Goal: Task Accomplishment & Management: Use online tool/utility

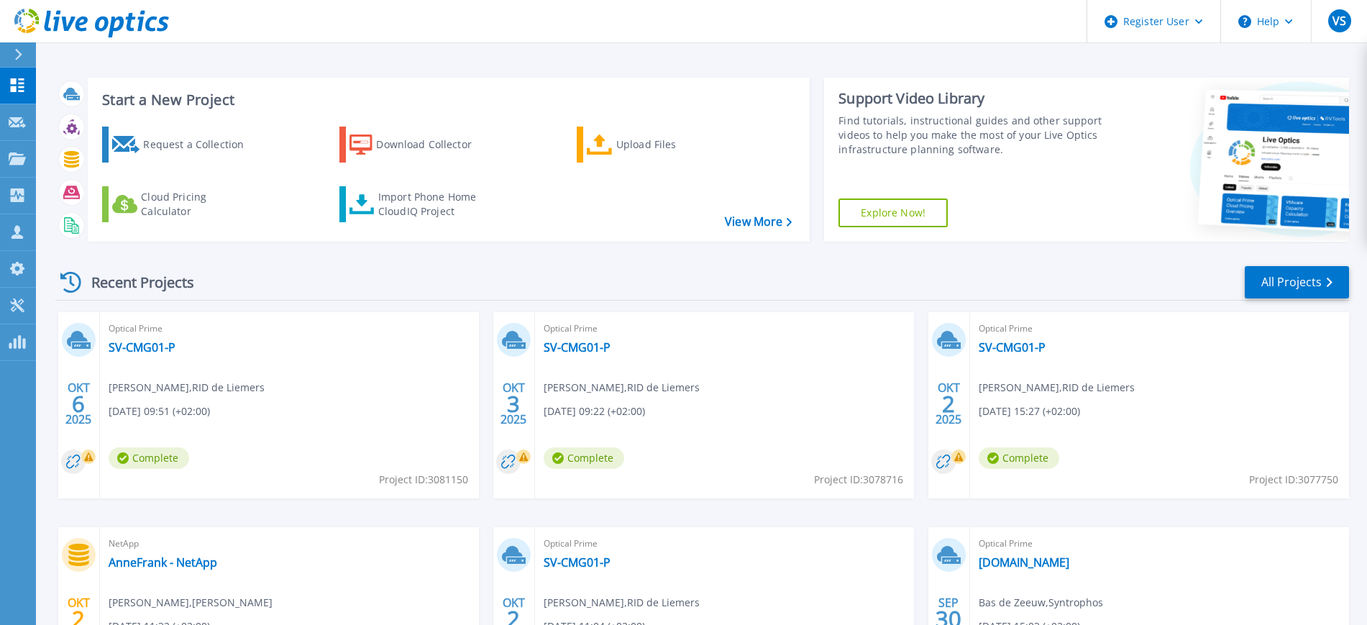
click at [12, 51] on button at bounding box center [18, 54] width 36 height 25
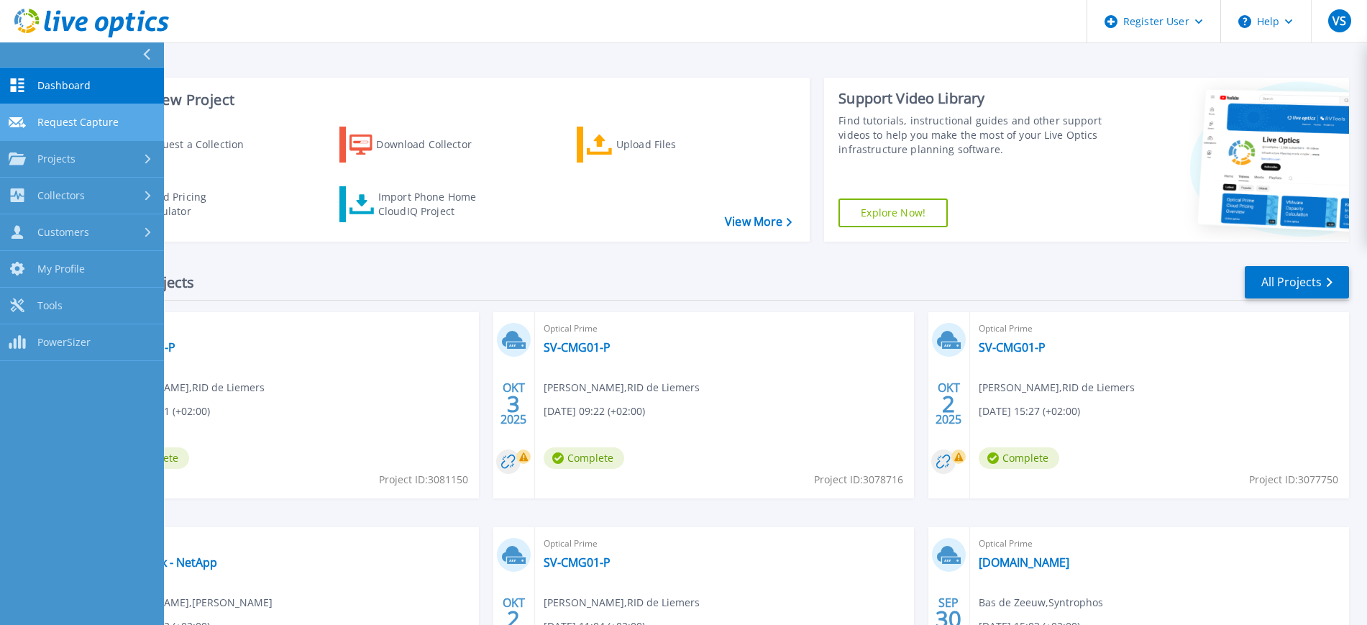
click at [58, 133] on link "Request Capture Request Capture" at bounding box center [82, 122] width 164 height 37
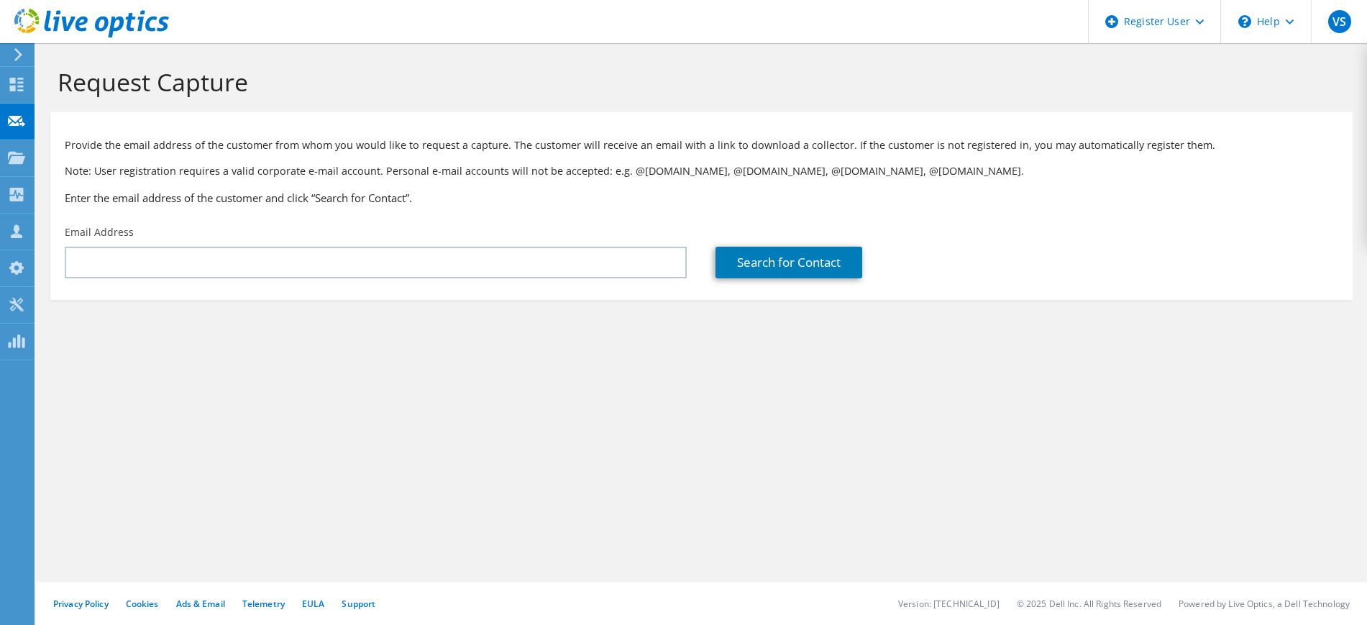
click at [19, 58] on use at bounding box center [18, 54] width 8 height 13
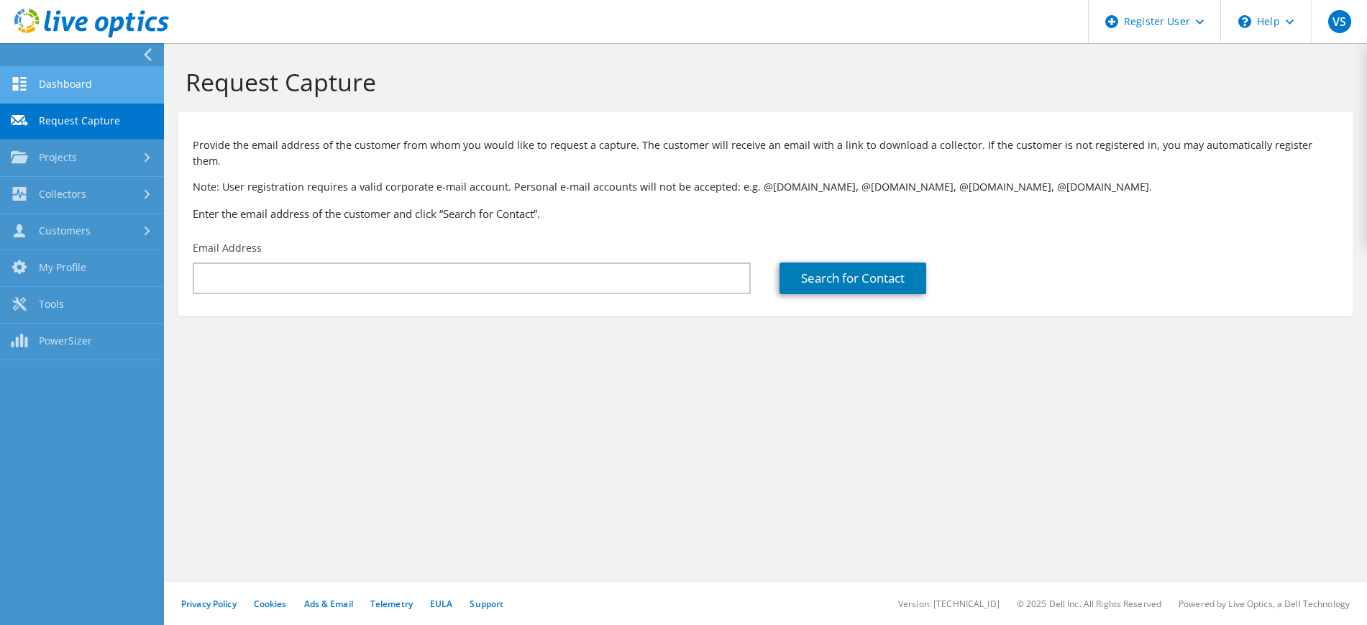
click at [51, 86] on link "Dashboard" at bounding box center [82, 85] width 164 height 37
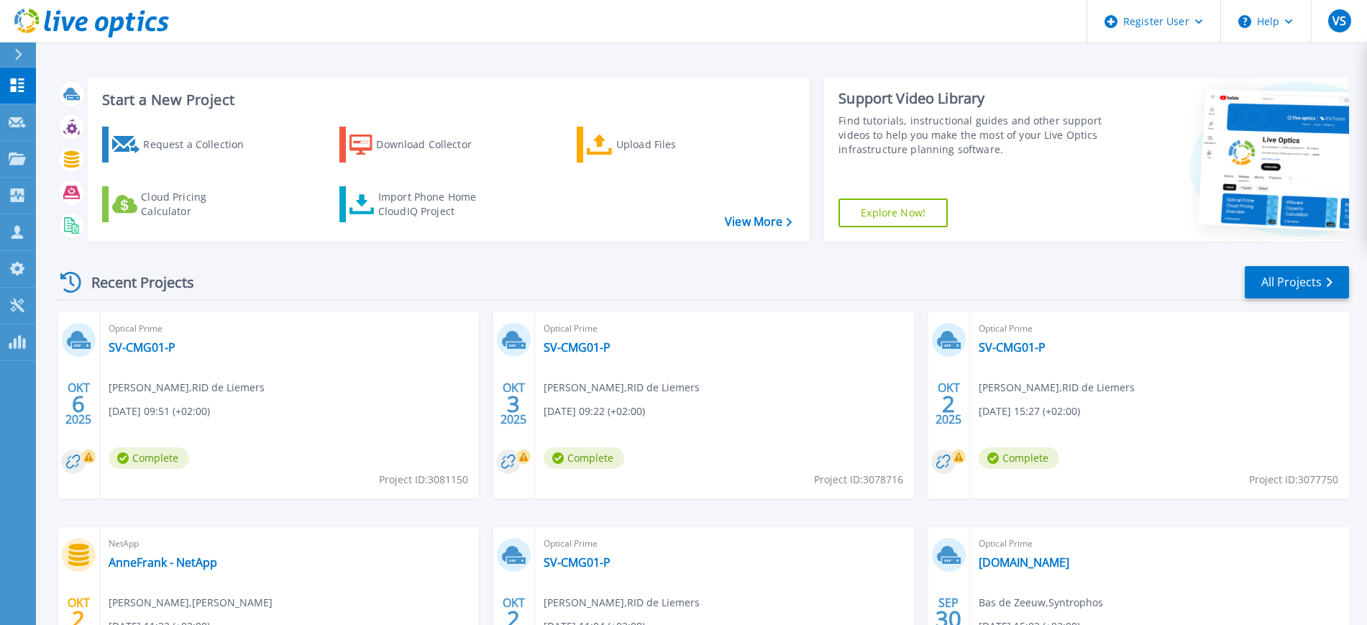
scroll to position [90, 0]
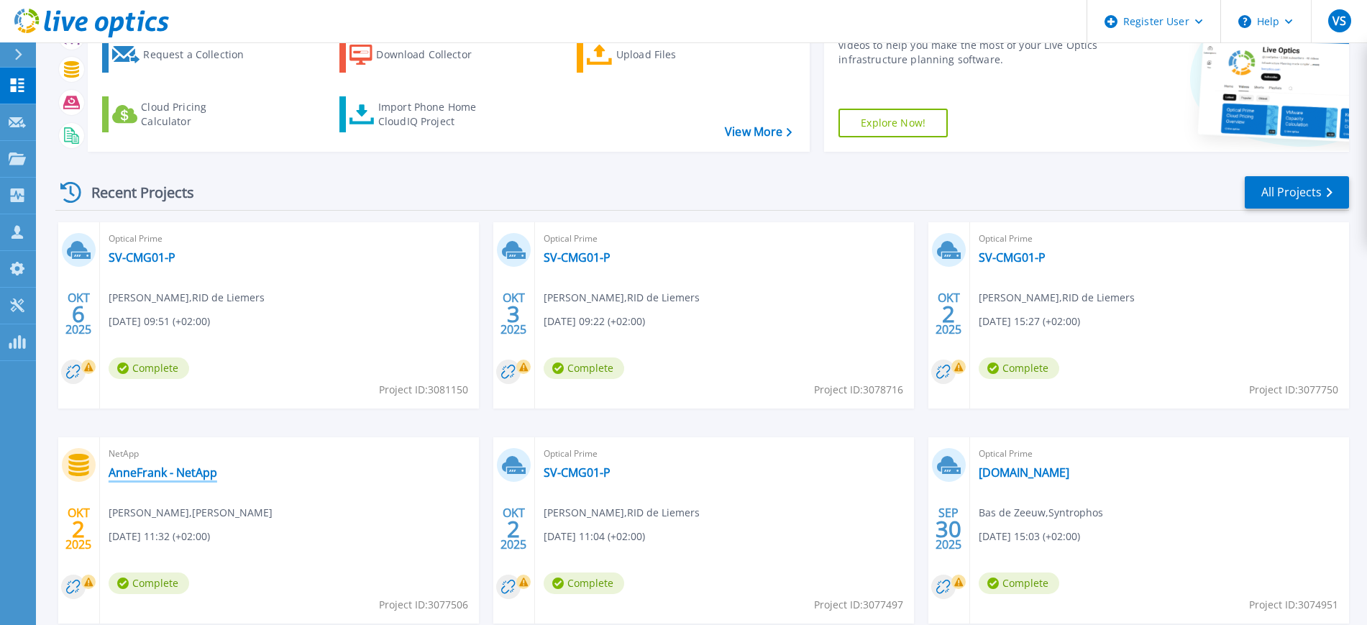
click at [178, 466] on link "AnneFrank - NetApp" at bounding box center [163, 472] width 109 height 14
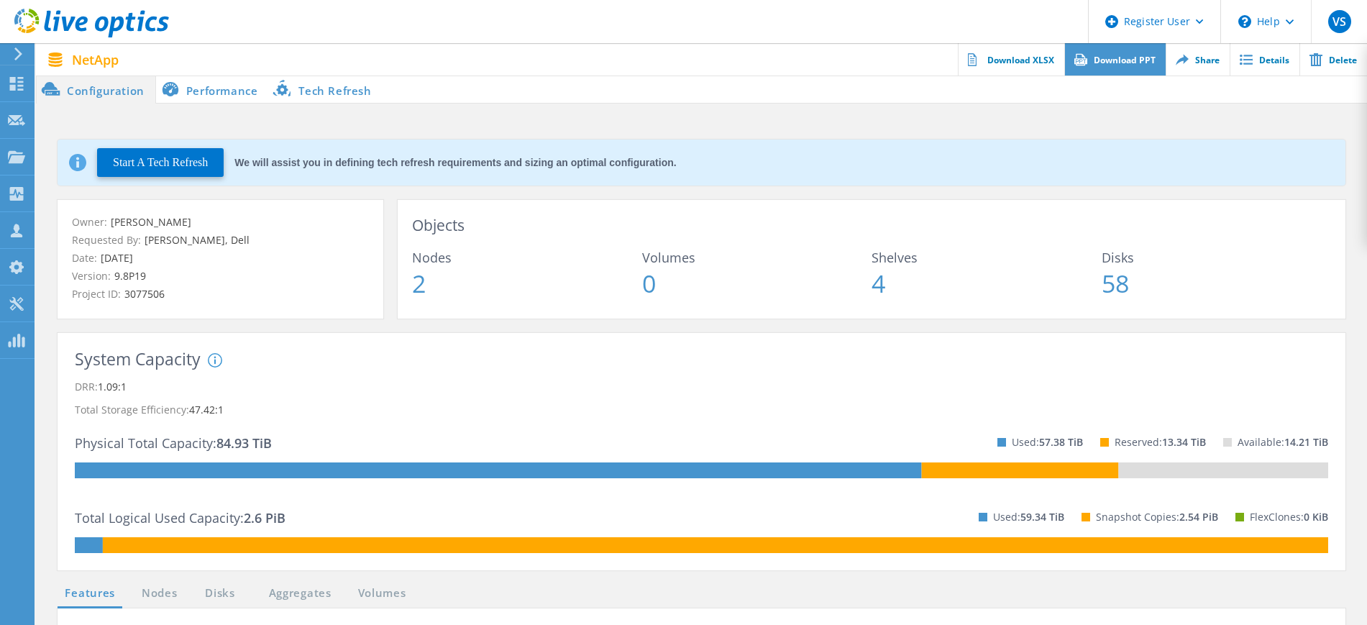
click at [1126, 61] on link "Download PPT" at bounding box center [1114, 59] width 101 height 32
click at [188, 163] on button "Start A Tech Refresh" at bounding box center [160, 162] width 127 height 29
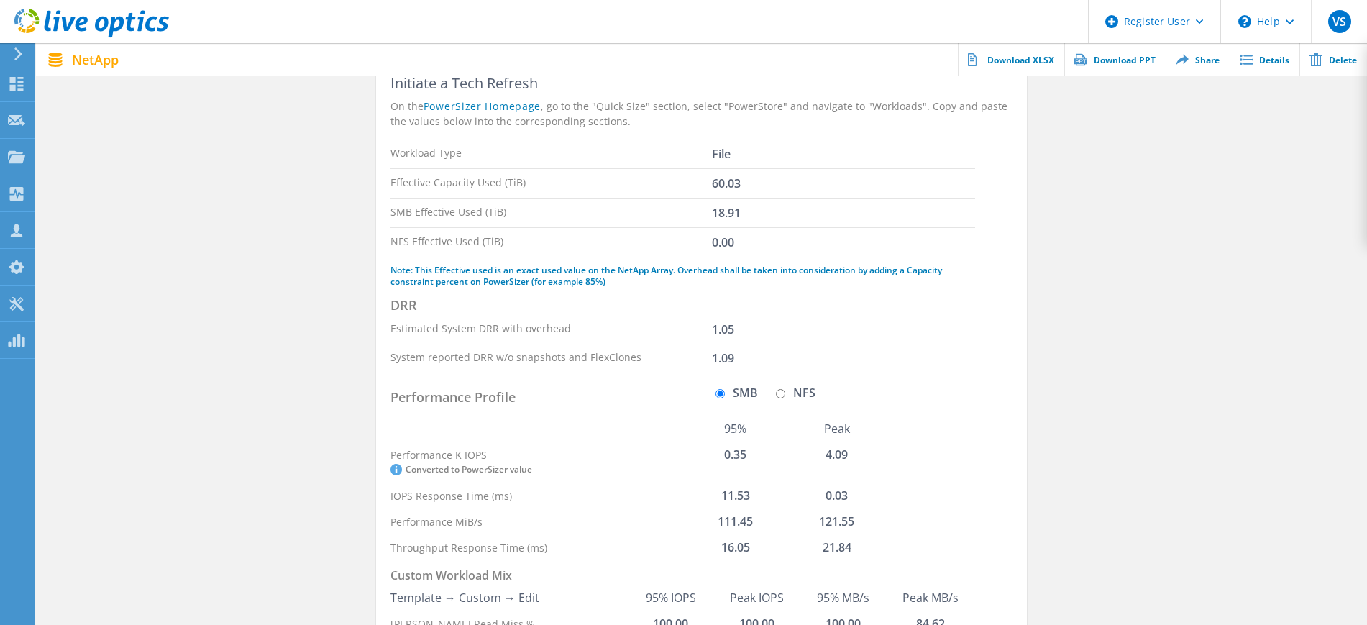
scroll to position [180, 0]
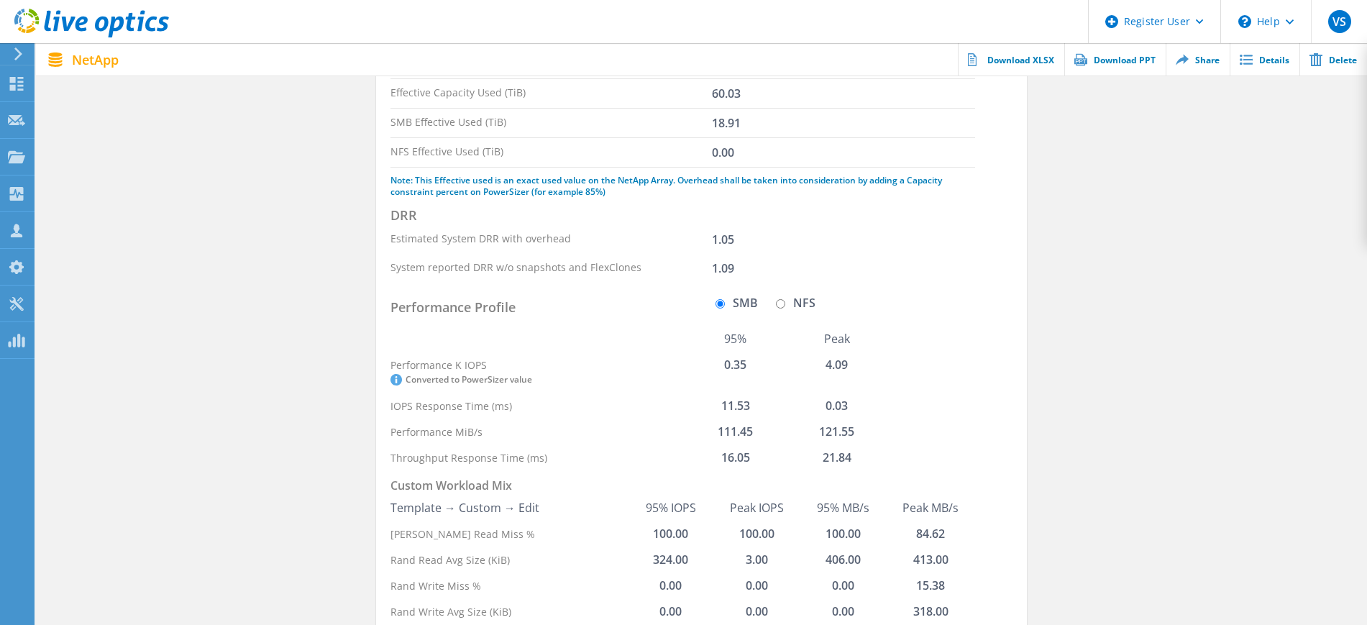
click at [782, 303] on input "NFS" at bounding box center [780, 303] width 9 height 9
radio input "true"
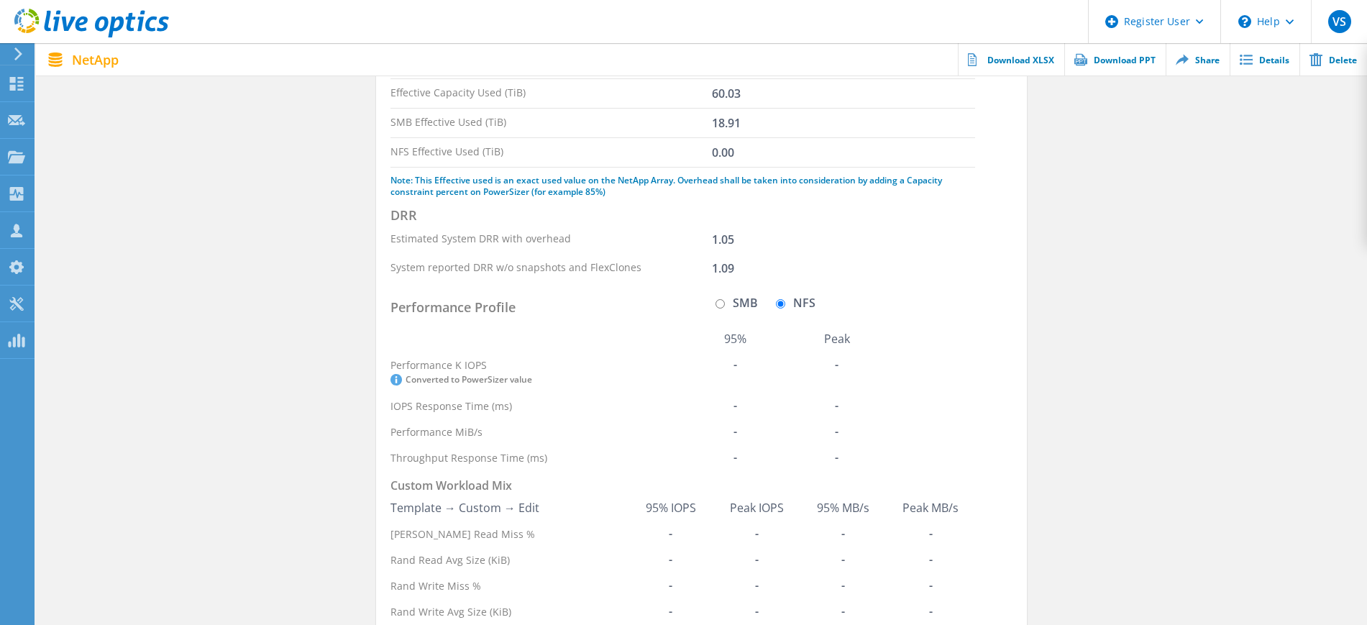
click at [718, 304] on input "SMB" at bounding box center [719, 303] width 9 height 9
radio input "true"
radio input "false"
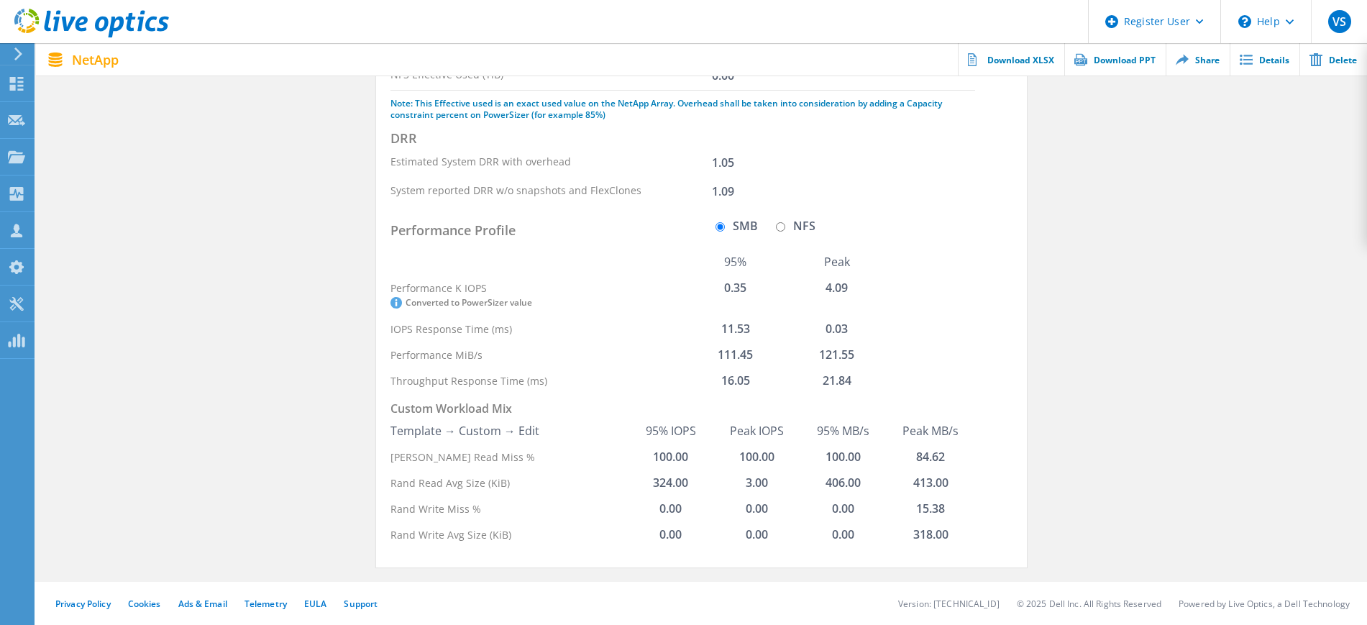
scroll to position [0, 0]
